Goal: Task Accomplishment & Management: Manage account settings

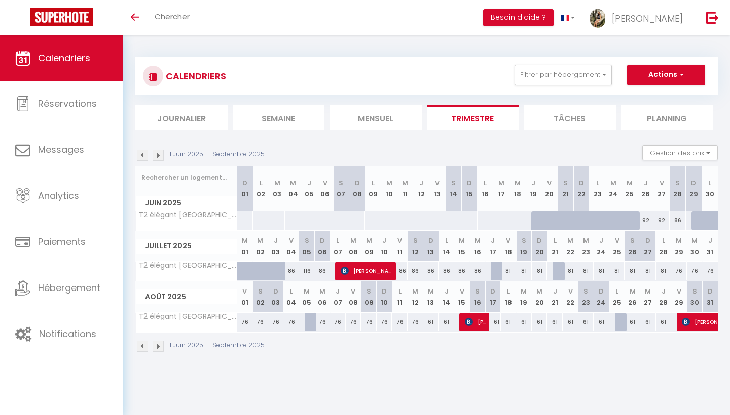
click at [160, 158] on img at bounding box center [157, 155] width 11 height 11
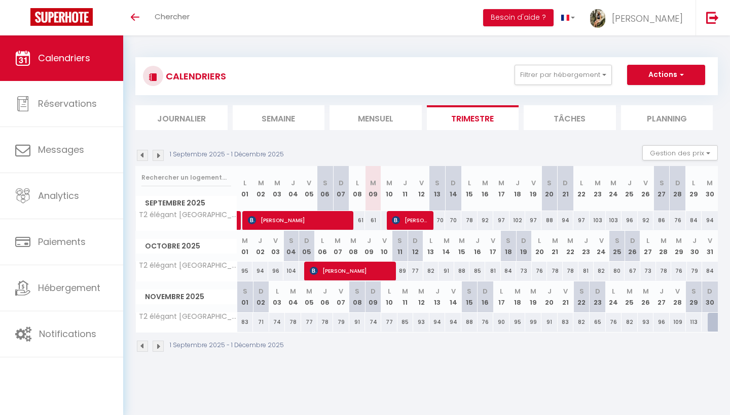
click at [146, 157] on img at bounding box center [142, 155] width 11 height 11
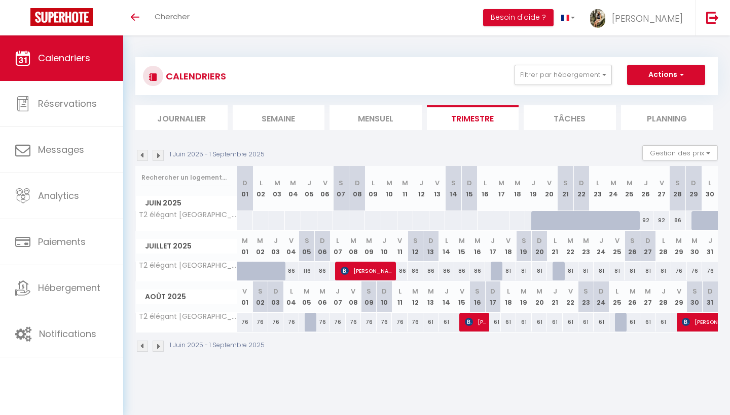
click at [159, 156] on img at bounding box center [157, 155] width 11 height 11
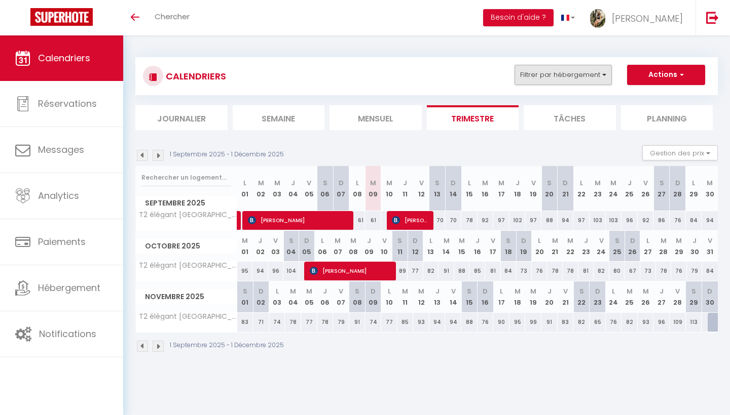
click at [557, 78] on button "Filtrer par hébergement" at bounding box center [562, 75] width 97 height 20
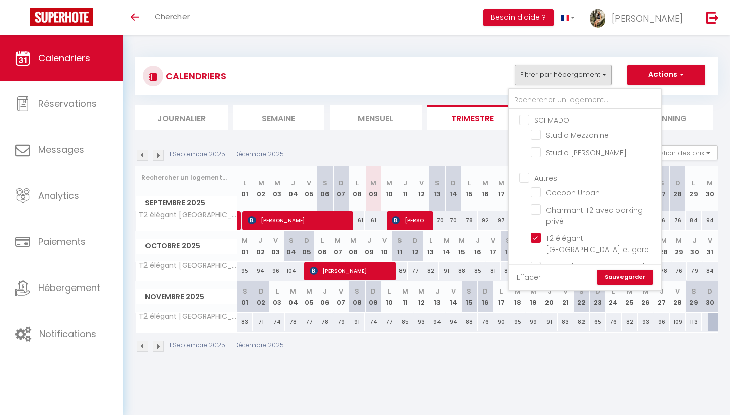
click at [526, 278] on link "Effacer" at bounding box center [528, 277] width 24 height 11
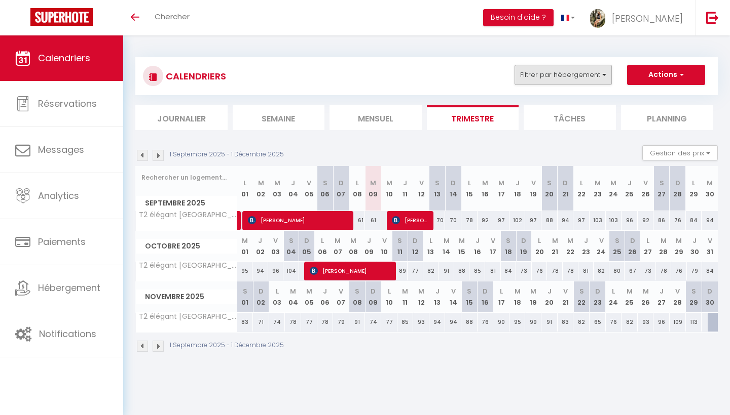
click at [559, 72] on button "Filtrer par hébergement" at bounding box center [562, 75] width 97 height 20
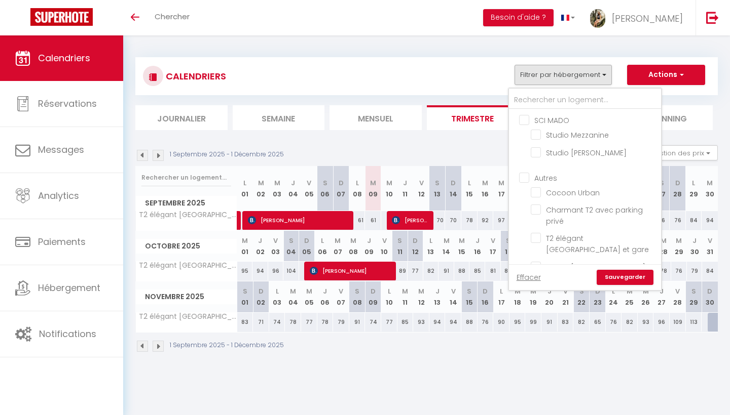
click at [529, 121] on input "SCI MADO" at bounding box center [595, 119] width 152 height 10
checkbox input "true"
checkbox input "false"
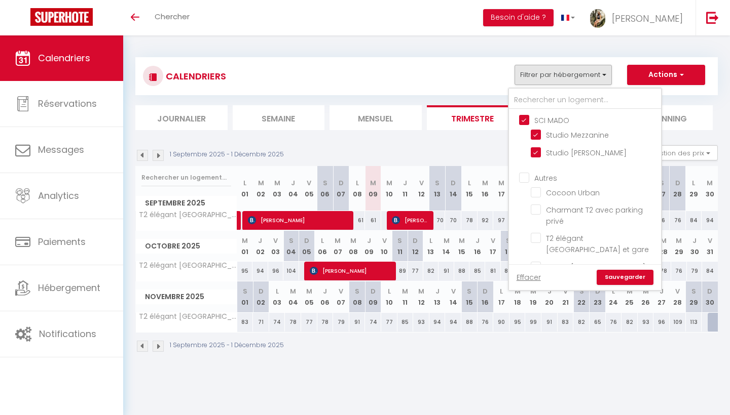
checkbox input "false"
click at [521, 171] on ul "Autres Cocoon Urban Charmant T2 avec parking privé T2 élégant [GEOGRAPHIC_DATA]…" at bounding box center [585, 224] width 152 height 114
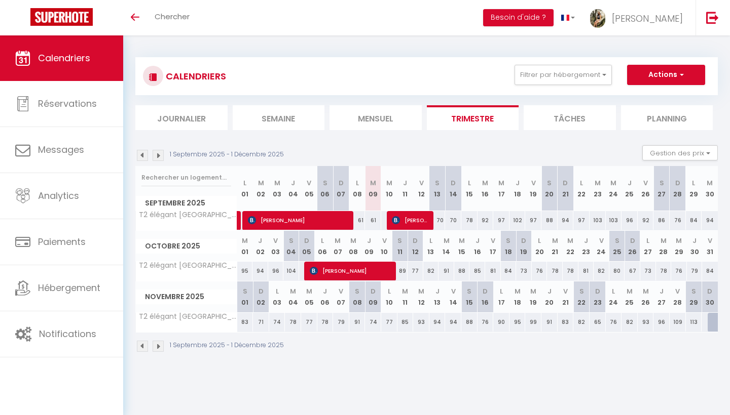
click at [639, 77] on button "Actions" at bounding box center [666, 75] width 78 height 20
click at [465, 52] on div "CALENDRIERS Filtrer par hébergement SCI MADO Studio Mezzanine Studio [PERSON_NA…" at bounding box center [426, 205] width 582 height 315
click at [570, 84] on div "CALENDRIERS Filtrer par hébergement SCI MADO Studio Mezzanine Studio [PERSON_NA…" at bounding box center [426, 76] width 567 height 23
click at [566, 73] on button "Filtrer par hébergement" at bounding box center [562, 75] width 97 height 20
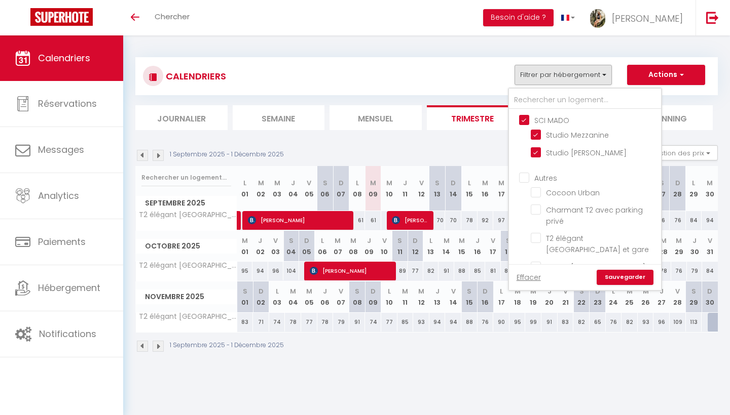
click at [617, 274] on link "Sauvegarder" at bounding box center [624, 277] width 57 height 15
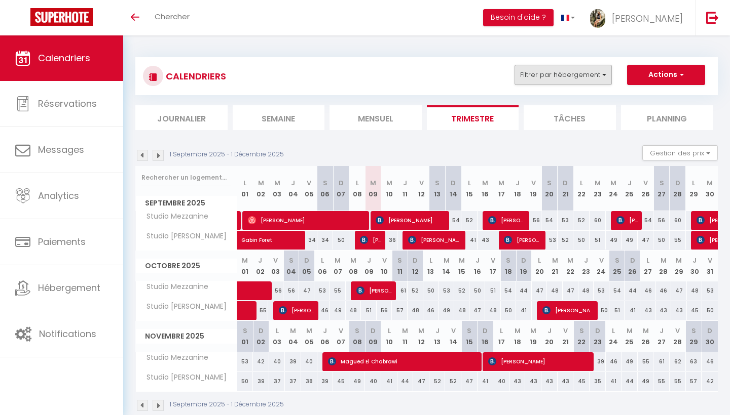
click at [565, 72] on button "Filtrer par hébergement" at bounding box center [562, 75] width 97 height 20
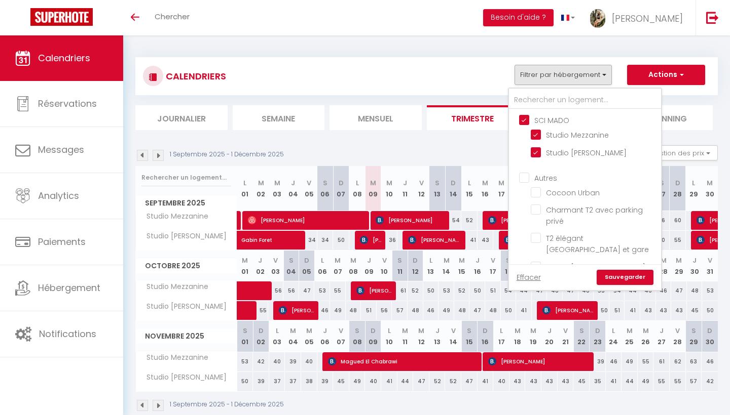
click at [526, 174] on input "Autres" at bounding box center [595, 177] width 152 height 10
checkbox input "true"
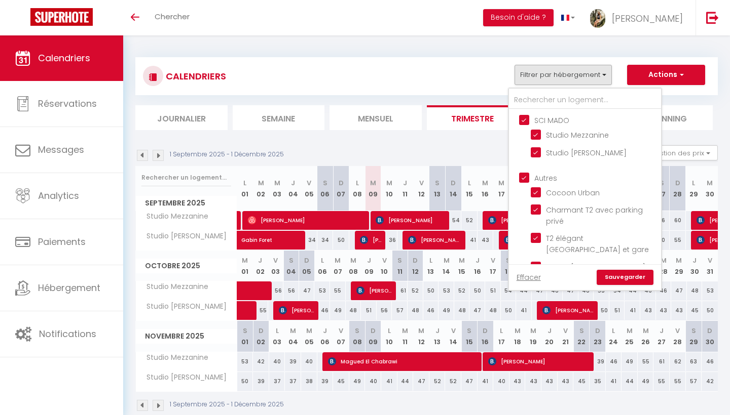
checkbox input "true"
click at [614, 274] on link "Sauvegarder" at bounding box center [624, 277] width 57 height 15
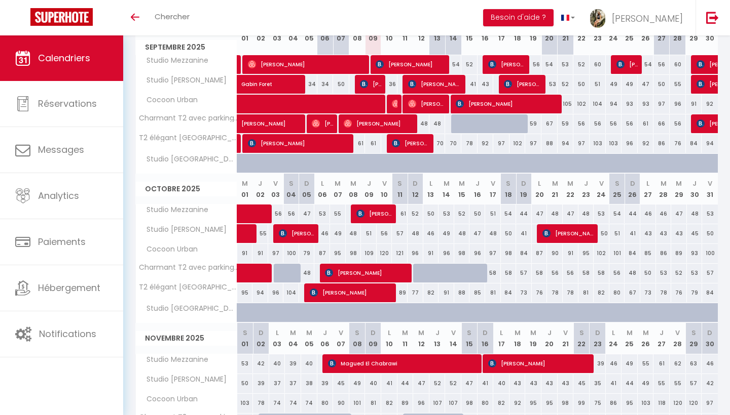
scroll to position [5, 0]
